Goal: Task Accomplishment & Management: Use online tool/utility

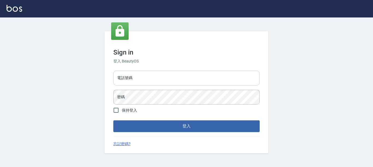
click at [173, 73] on input "電話號碼" at bounding box center [186, 78] width 146 height 15
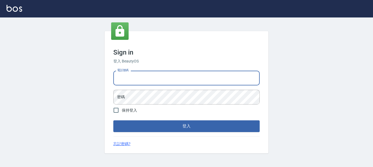
click at [172, 77] on input "電話號碼" at bounding box center [186, 78] width 146 height 15
click at [173, 77] on input "電話號碼" at bounding box center [186, 78] width 146 height 15
click at [177, 75] on input "電話號碼" at bounding box center [186, 78] width 146 height 15
type input "7320483"
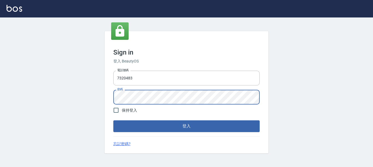
click at [113, 120] on button "登入" at bounding box center [186, 125] width 146 height 11
